Goal: Information Seeking & Learning: Learn about a topic

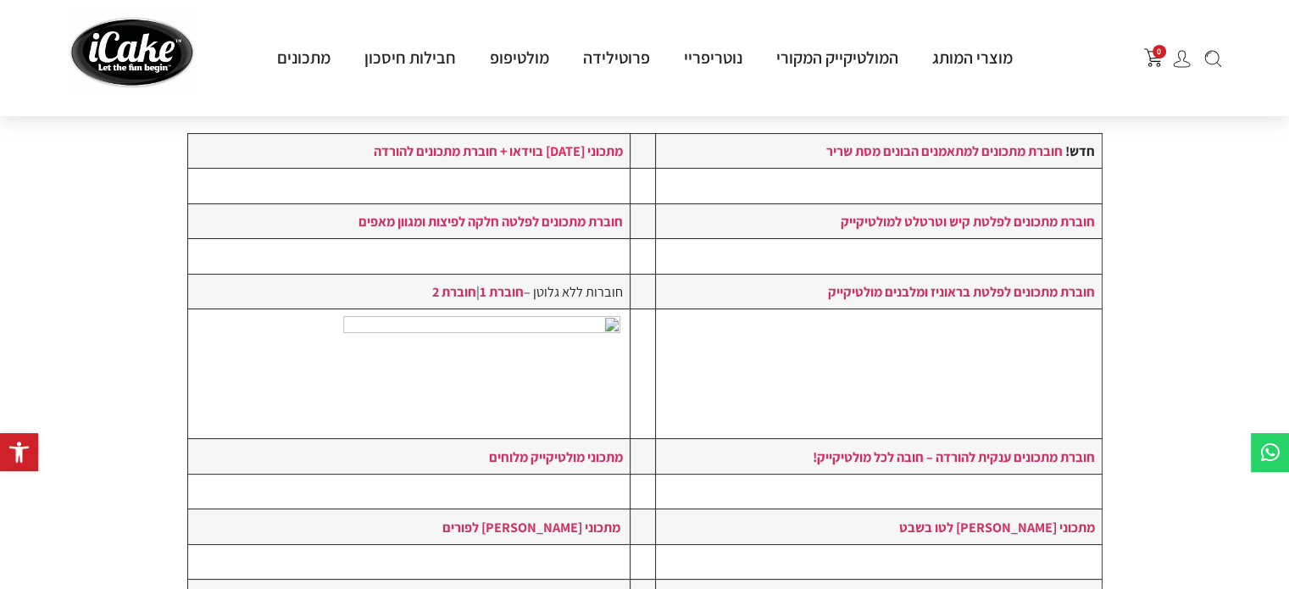
scroll to position [292, 0]
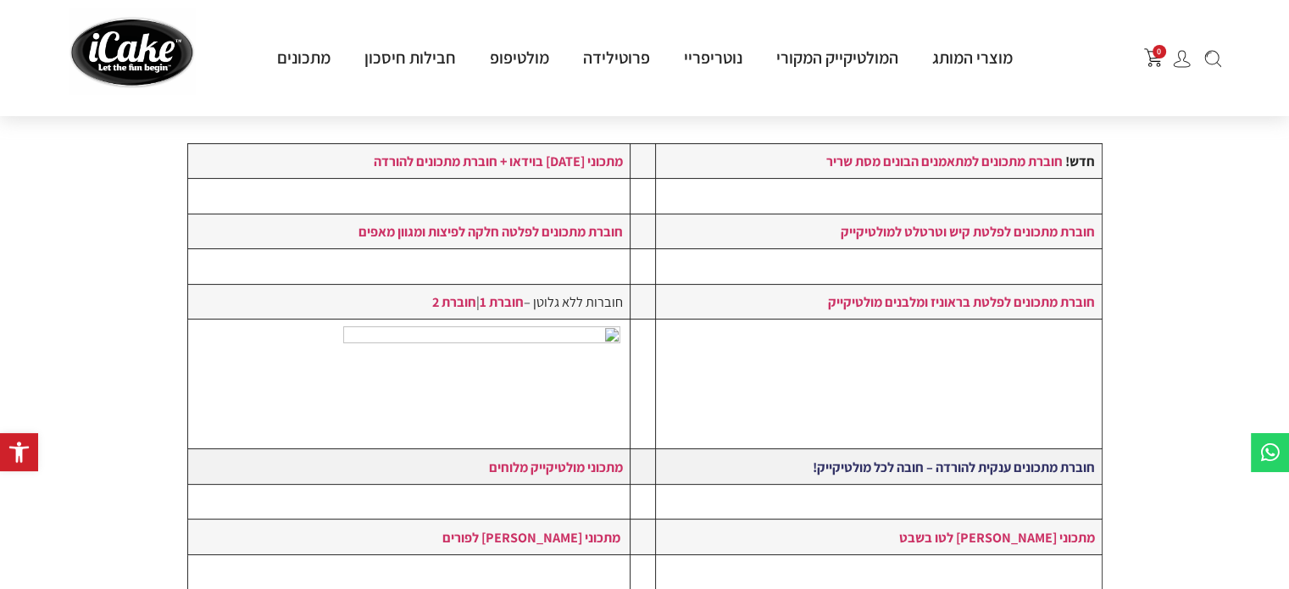
click at [1057, 463] on strong "חוברת מתכונים ענקית להורדה – חובה לכל מולטיקייק!" at bounding box center [953, 467] width 282 height 19
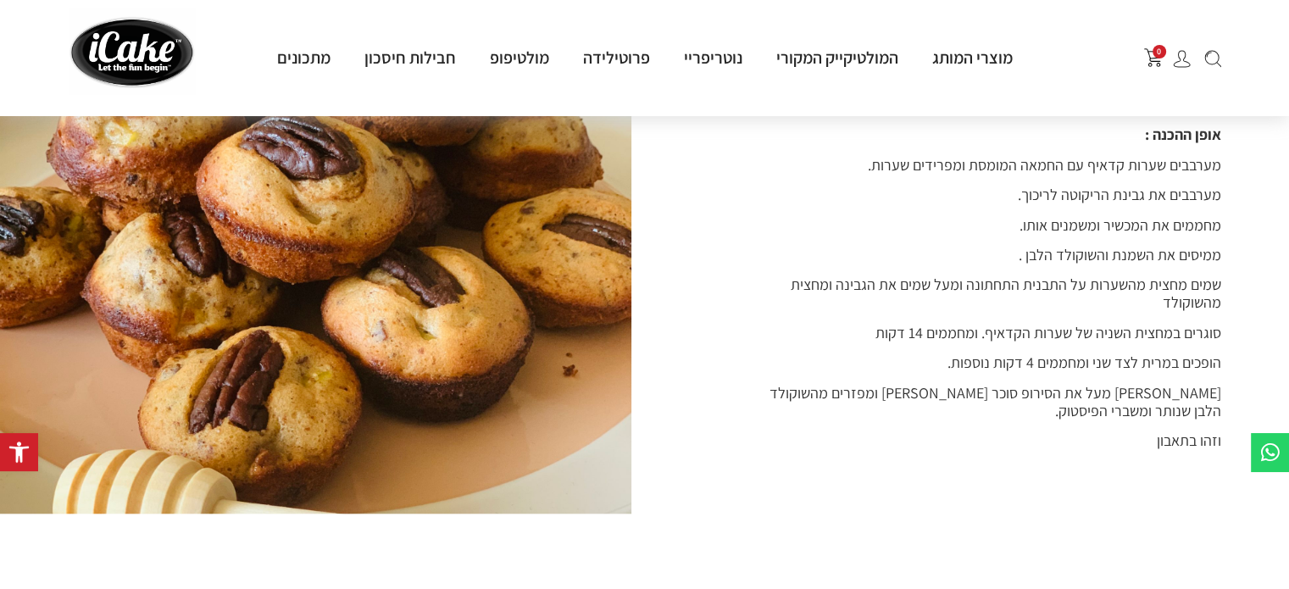
scroll to position [1440, 0]
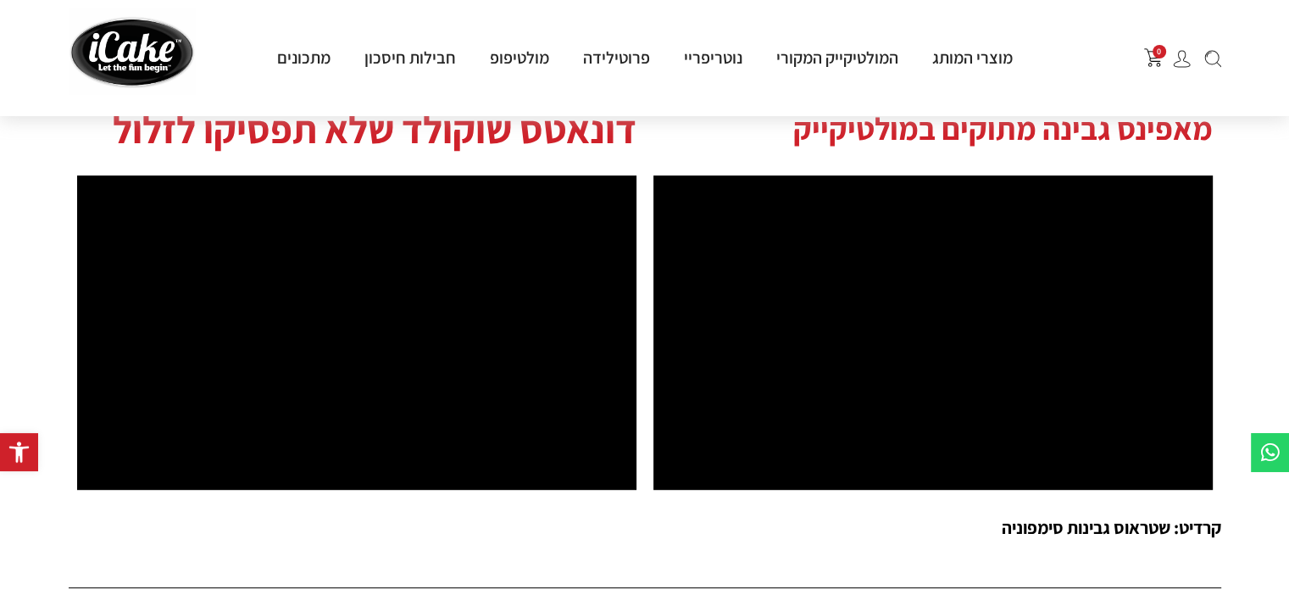
scroll to position [932, 0]
